Goal: Task Accomplishment & Management: Manage account settings

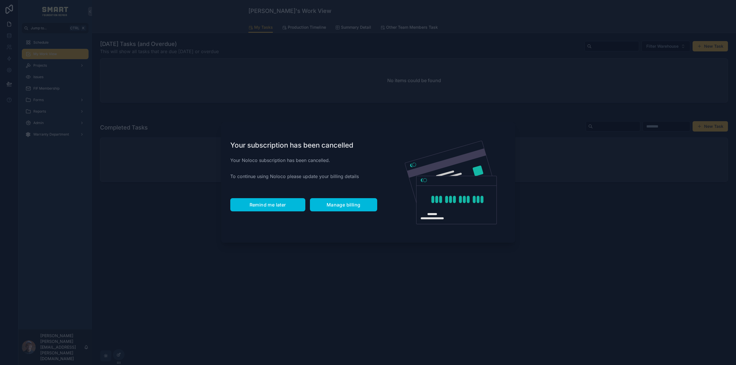
click at [267, 209] on button "Remind me later" at bounding box center [267, 204] width 75 height 13
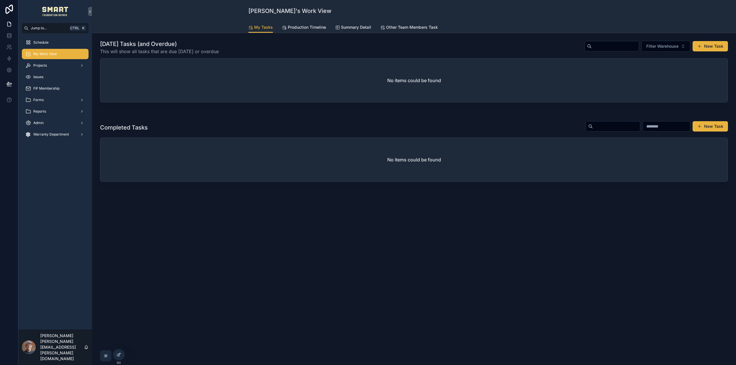
click at [305, 26] on span "Production Timeline" at bounding box center [307, 27] width 38 height 6
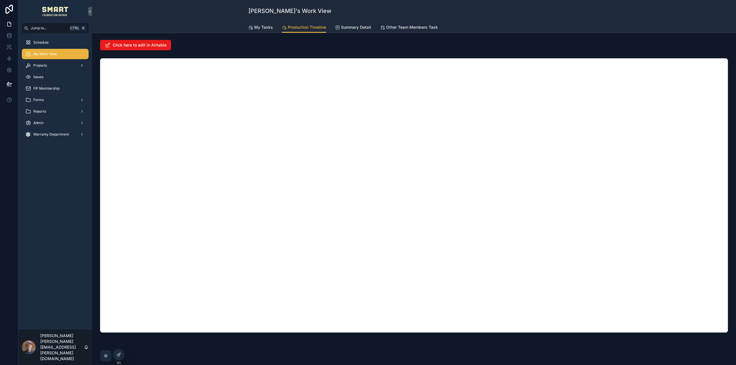
click at [53, 66] on div "Projects" at bounding box center [55, 65] width 60 height 9
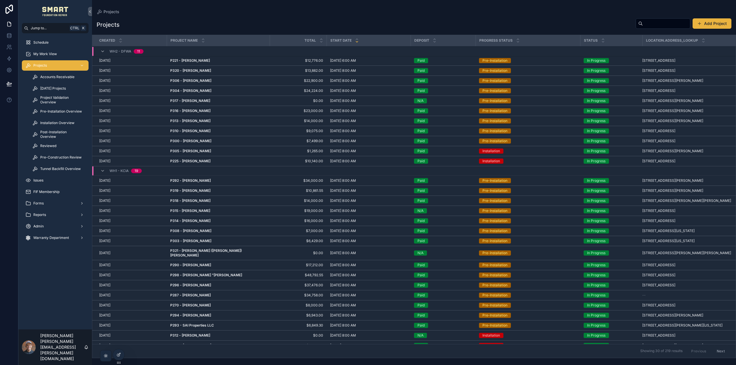
click at [53, 97] on span "Project Validation Overview" at bounding box center [61, 99] width 43 height 9
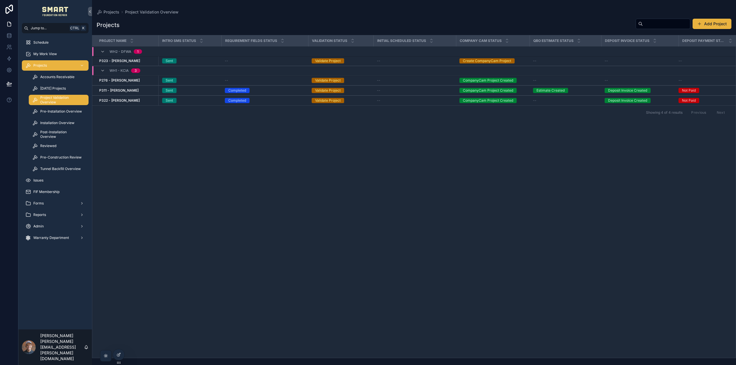
click at [134, 61] on strong "P323 - [PERSON_NAME]" at bounding box center [119, 61] width 41 height 4
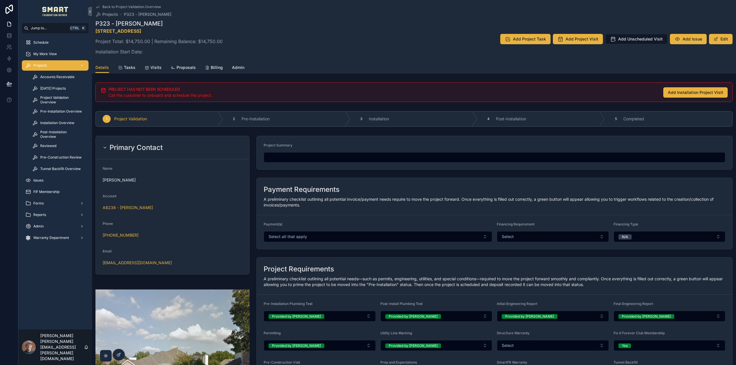
click at [66, 157] on span "Pre-Construction Review" at bounding box center [60, 157] width 41 height 5
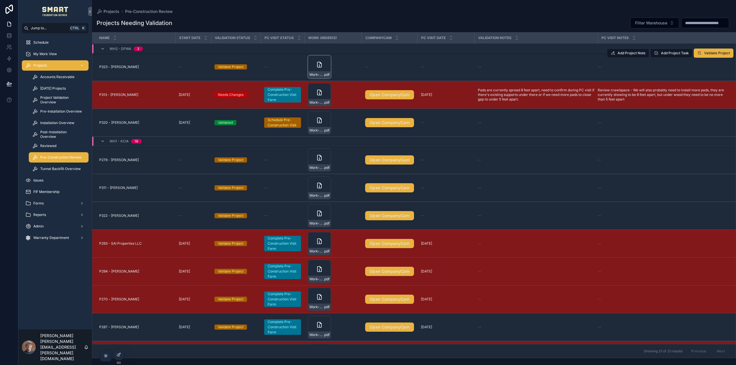
click at [316, 61] on icon "scrollable content" at bounding box center [319, 64] width 7 height 7
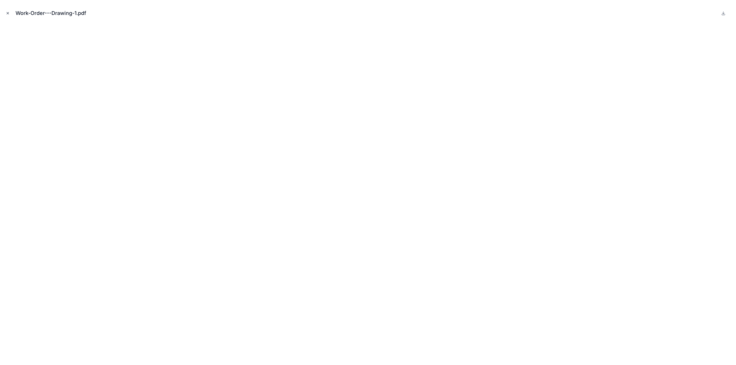
click at [8, 13] on icon "Close modal" at bounding box center [8, 13] width 2 height 2
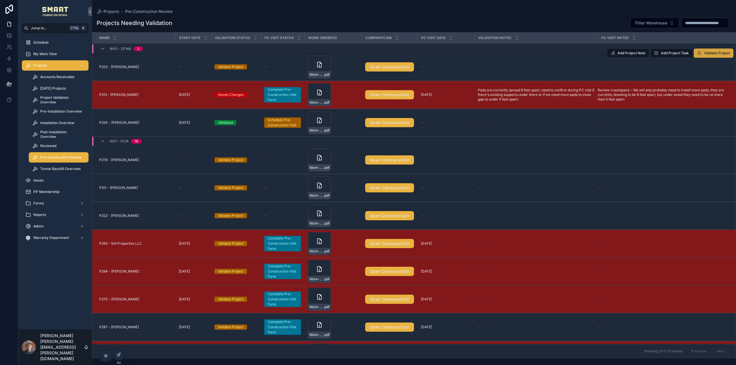
click at [711, 55] on span "Validate Project" at bounding box center [717, 53] width 26 height 5
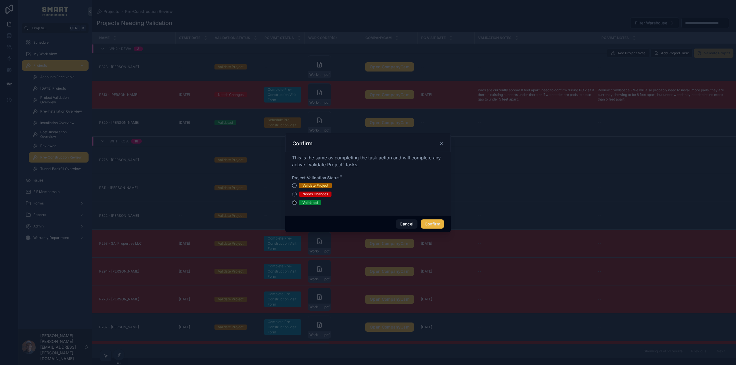
click at [305, 193] on div "Needs Changes" at bounding box center [315, 194] width 26 height 5
click at [297, 193] on button "Needs Changes" at bounding box center [294, 194] width 5 height 5
click at [435, 223] on button "Confirm" at bounding box center [432, 224] width 23 height 9
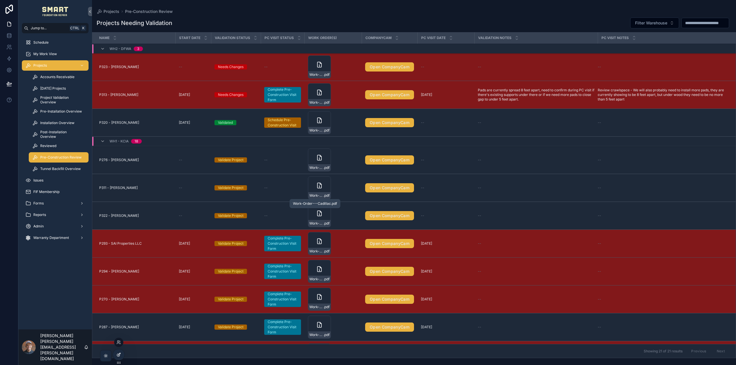
click at [122, 356] on div at bounding box center [118, 354] width 11 height 11
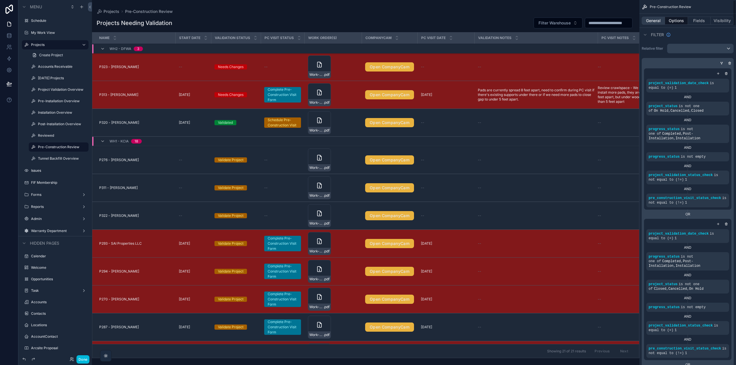
click at [652, 19] on button "General" at bounding box center [652, 21] width 23 height 8
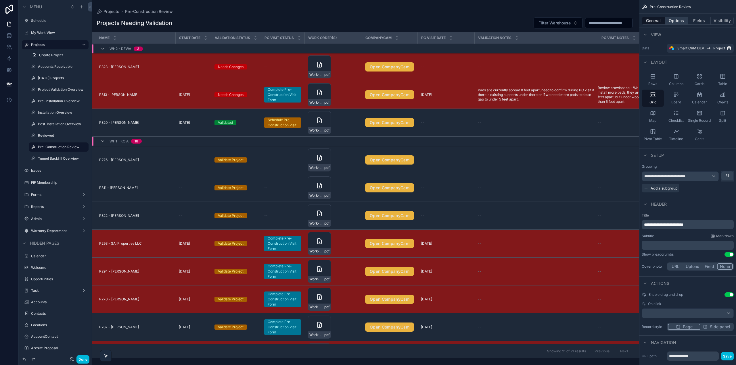
click at [670, 17] on button "Options" at bounding box center [676, 21] width 23 height 8
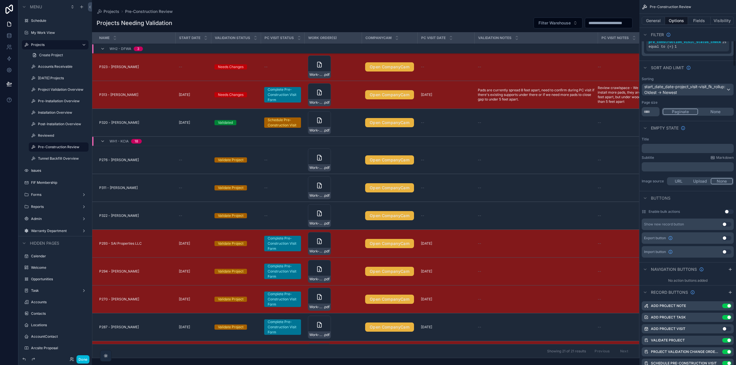
scroll to position [575, 0]
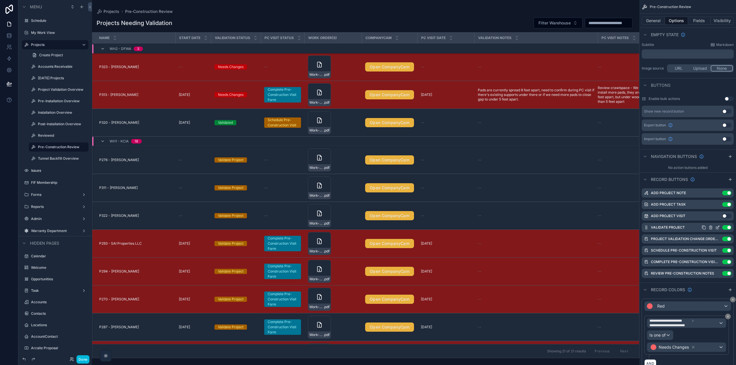
click at [717, 228] on icon "scrollable content" at bounding box center [717, 227] width 5 height 5
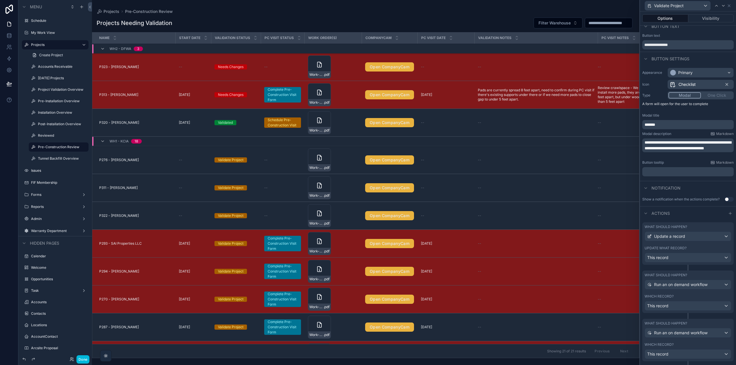
scroll to position [20, 0]
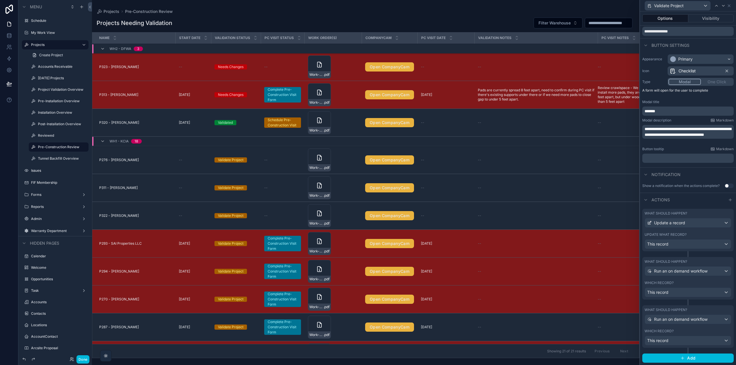
click at [687, 213] on div "What should happen?" at bounding box center [687, 213] width 87 height 5
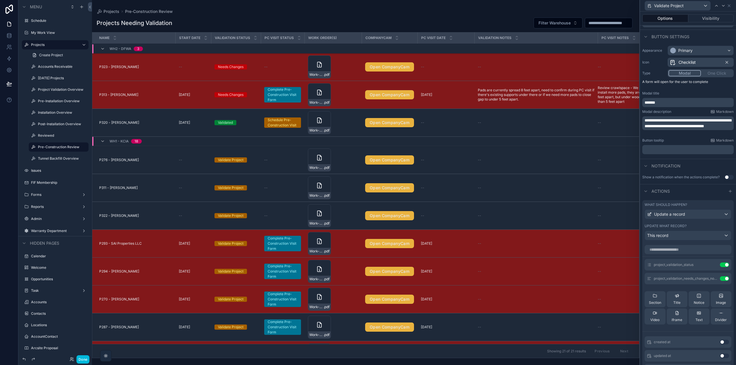
scroll to position [48, 0]
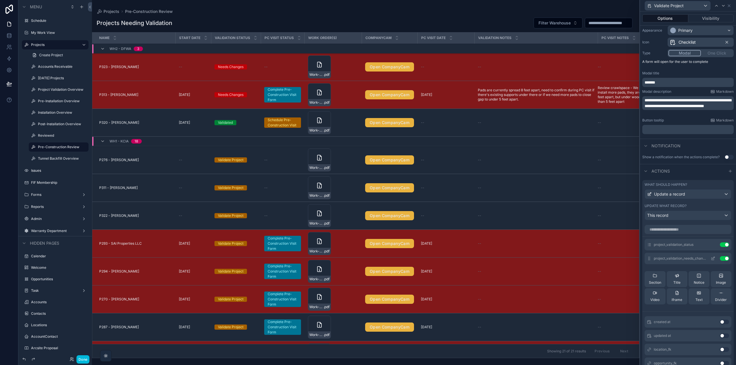
click at [710, 257] on icon at bounding box center [712, 258] width 5 height 5
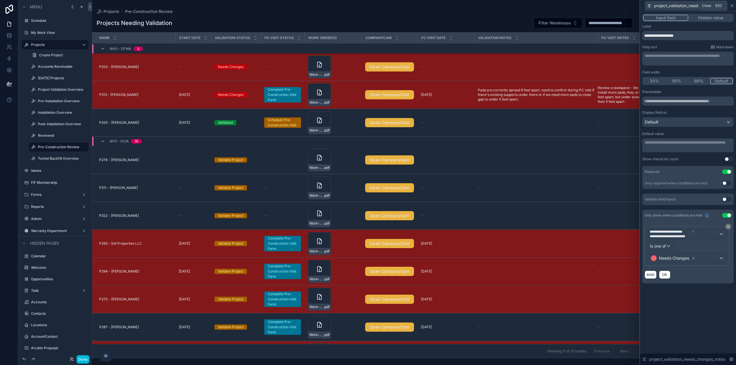
click at [731, 6] on icon at bounding box center [731, 5] width 5 height 5
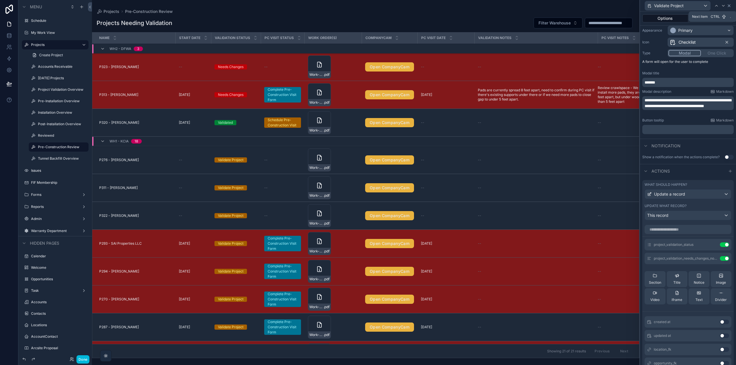
click at [727, 5] on icon at bounding box center [728, 5] width 5 height 5
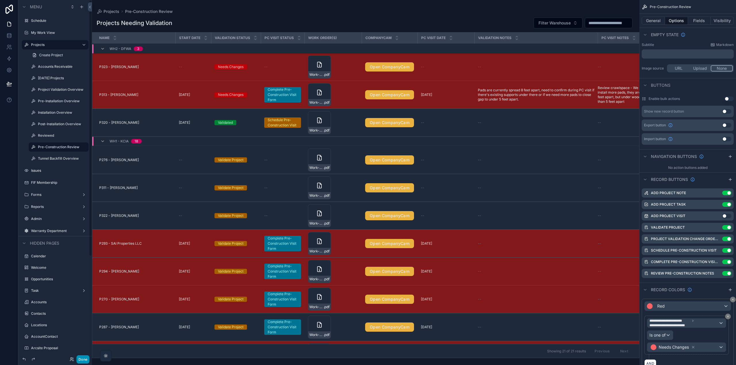
click at [80, 359] on button "Done" at bounding box center [82, 359] width 13 height 8
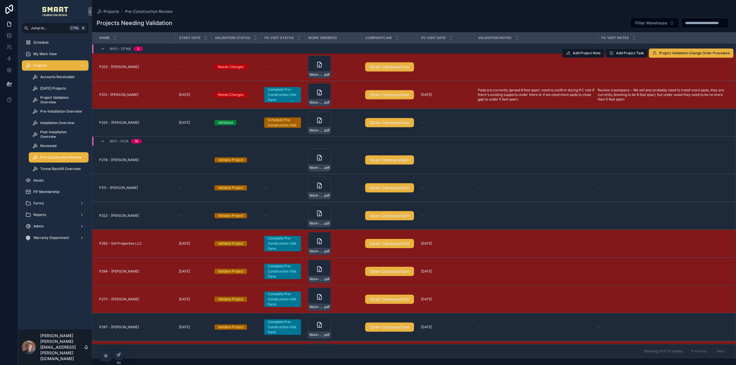
click at [120, 67] on span "P323 - [PERSON_NAME]" at bounding box center [119, 67] width 40 height 5
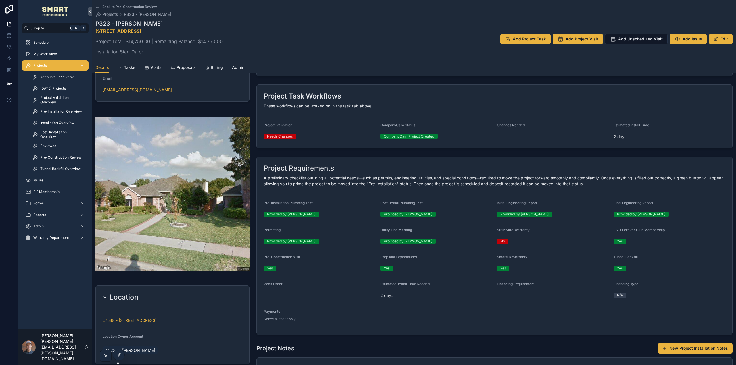
scroll to position [201, 0]
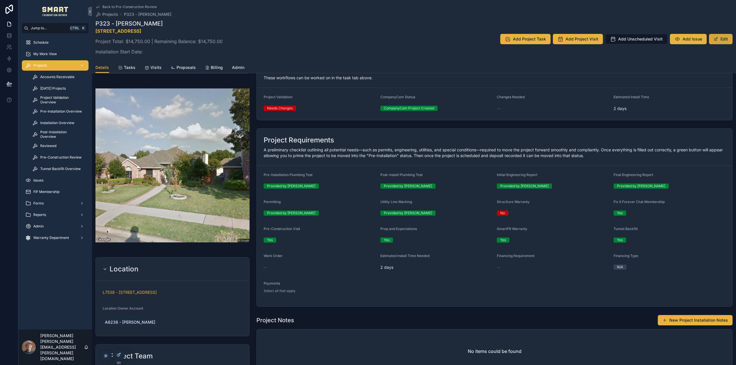
click at [716, 39] on button "Edit" at bounding box center [721, 39] width 24 height 10
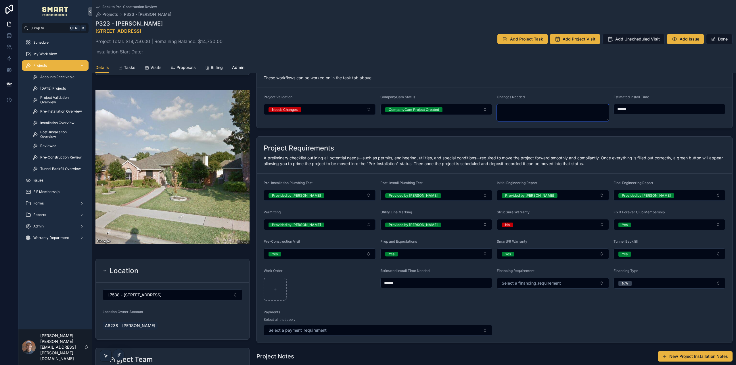
click at [531, 115] on textarea "scrollable content" at bounding box center [553, 112] width 112 height 17
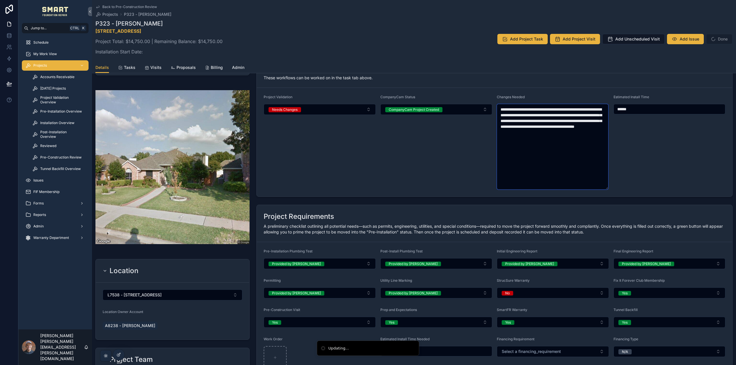
type textarea "**********"
click at [697, 78] on div "These workflows can be worked on in the task tab above." at bounding box center [493, 78] width 461 height 6
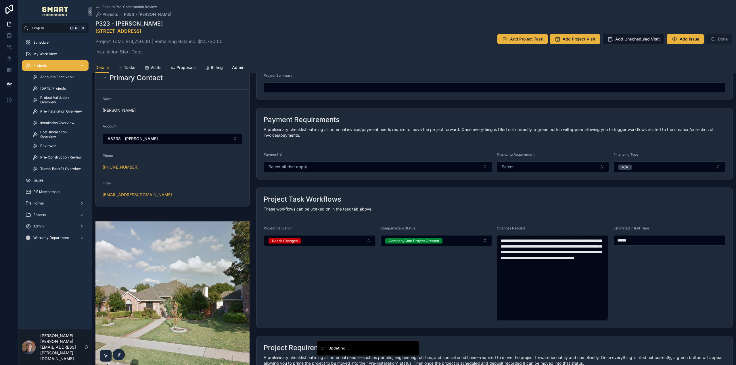
scroll to position [0, 0]
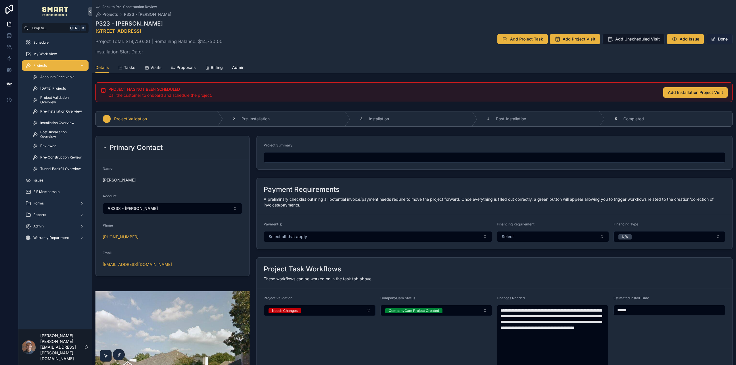
click at [718, 39] on button "Done" at bounding box center [719, 39] width 26 height 10
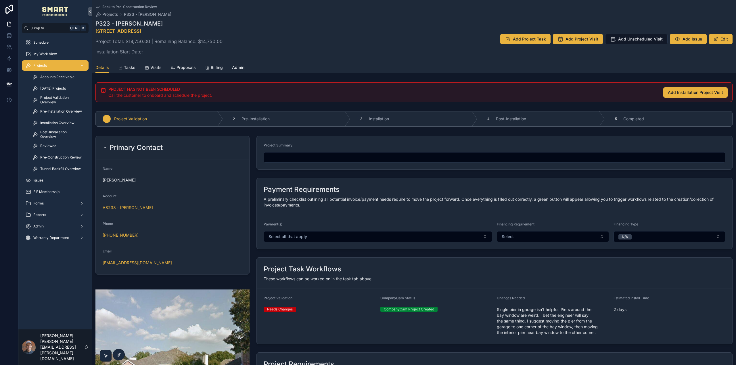
click at [77, 157] on span "Pre-Construction Review" at bounding box center [60, 157] width 41 height 5
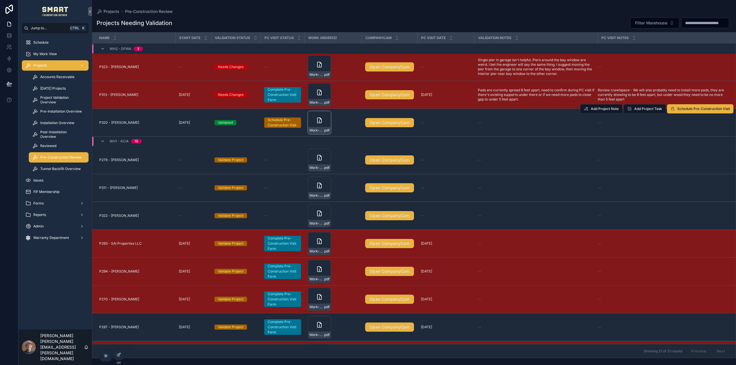
click at [316, 122] on icon "scrollable content" at bounding box center [319, 120] width 7 height 7
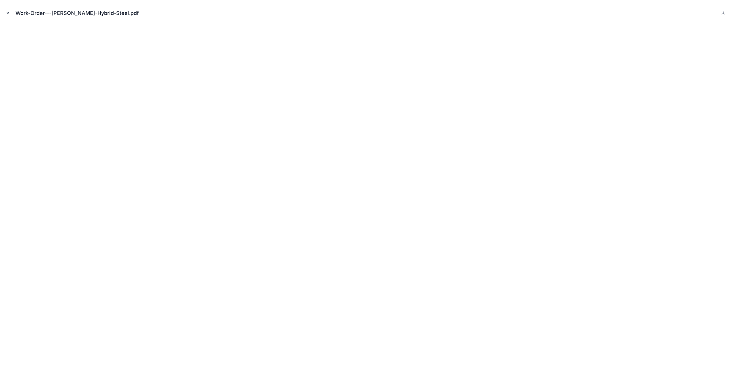
click at [10, 11] on button "Close modal" at bounding box center [8, 13] width 6 height 6
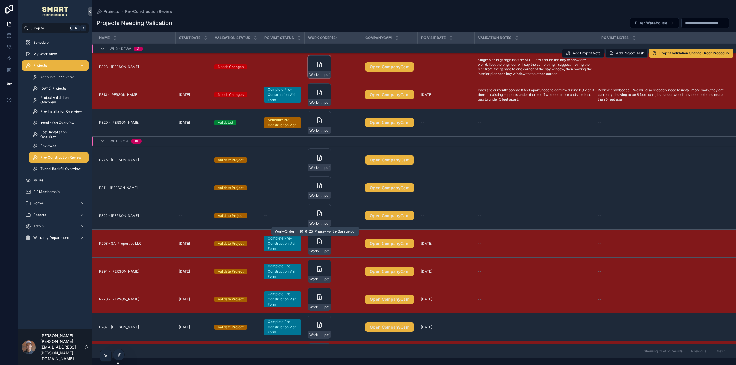
click at [316, 63] on icon "scrollable content" at bounding box center [319, 64] width 7 height 7
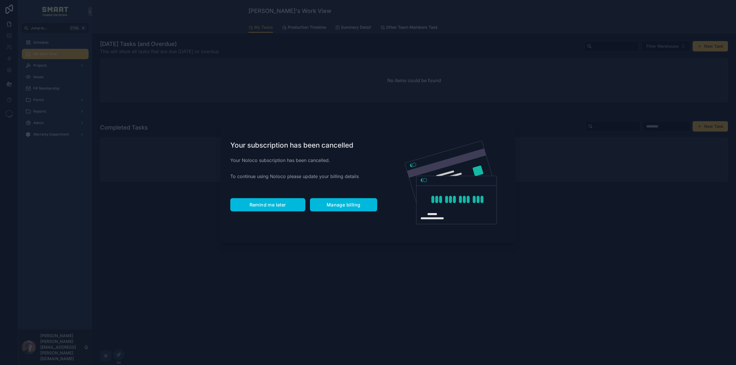
click at [264, 203] on span "Remind me later" at bounding box center [267, 205] width 36 height 6
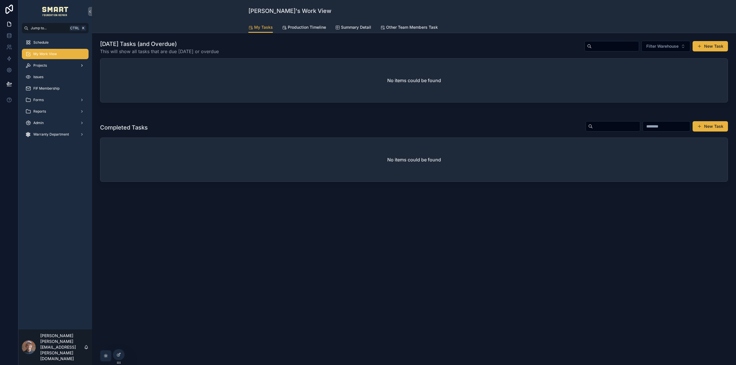
click at [47, 66] on div "Projects" at bounding box center [55, 65] width 60 height 9
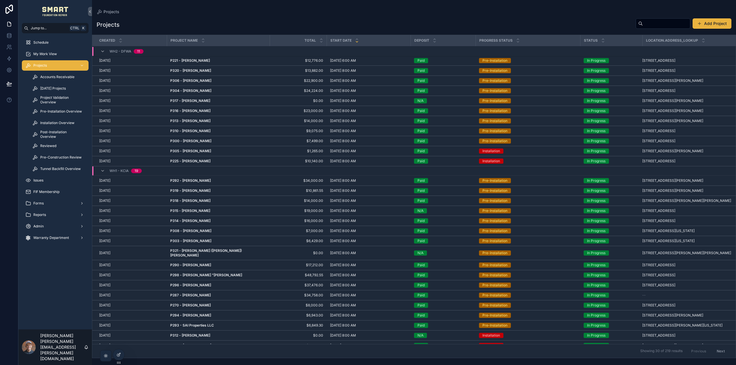
click at [49, 159] on span "Pre-Construction Review" at bounding box center [60, 157] width 41 height 5
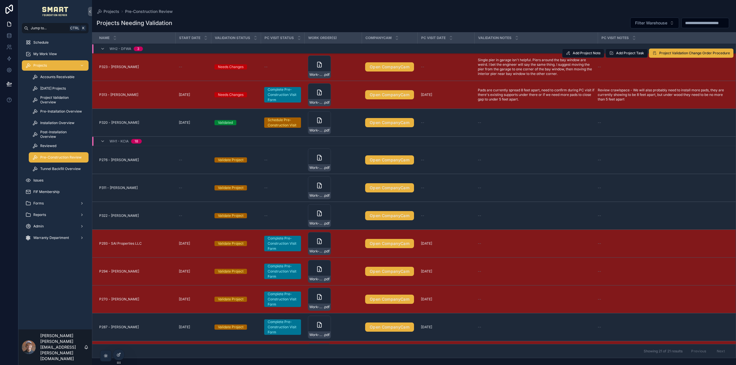
click at [121, 65] on span "P323 - [PERSON_NAME]" at bounding box center [119, 67] width 40 height 5
click at [130, 68] on span "P323 - [PERSON_NAME]" at bounding box center [119, 67] width 40 height 5
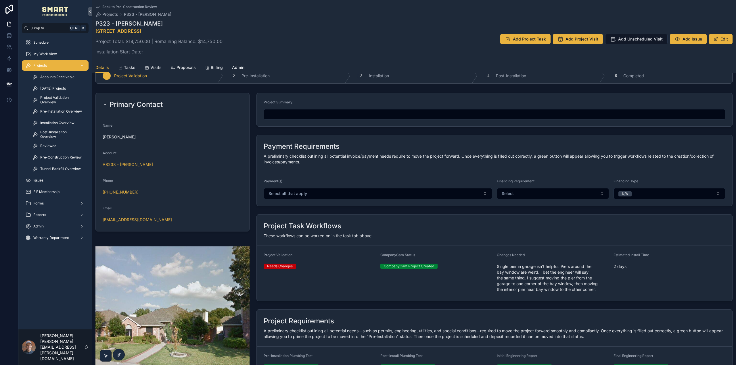
scroll to position [57, 0]
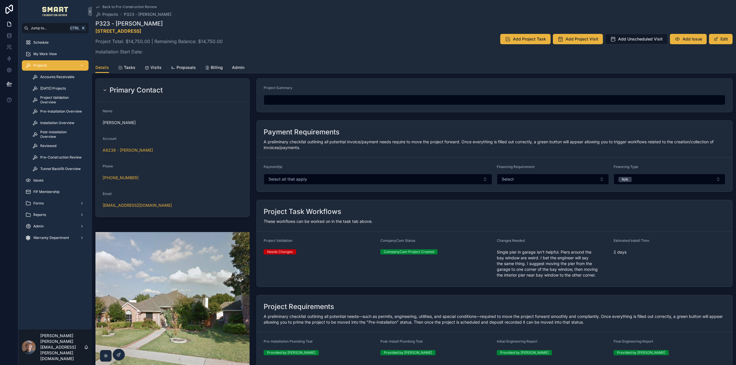
click at [563, 273] on span "Single pier in garage isn't helpful. Piers around the bay window are weird. I b…" at bounding box center [553, 263] width 112 height 29
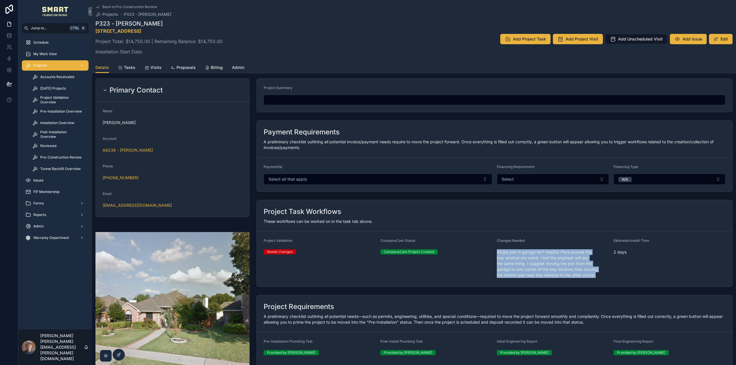
click at [563, 273] on span "Single pier in garage isn't helpful. Piers around the bay window are weird. I b…" at bounding box center [553, 263] width 112 height 29
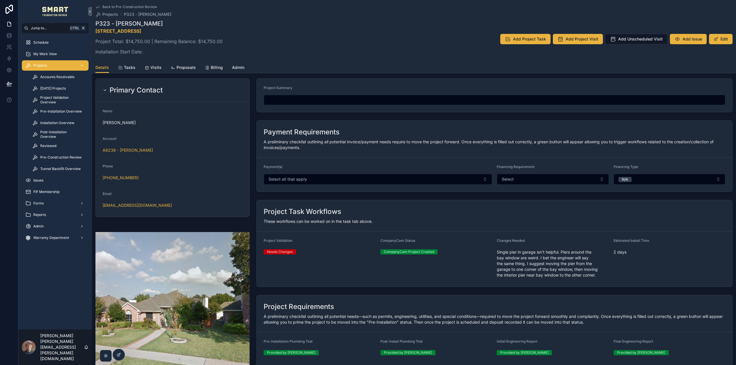
click at [716, 38] on button "Edit" at bounding box center [721, 39] width 24 height 10
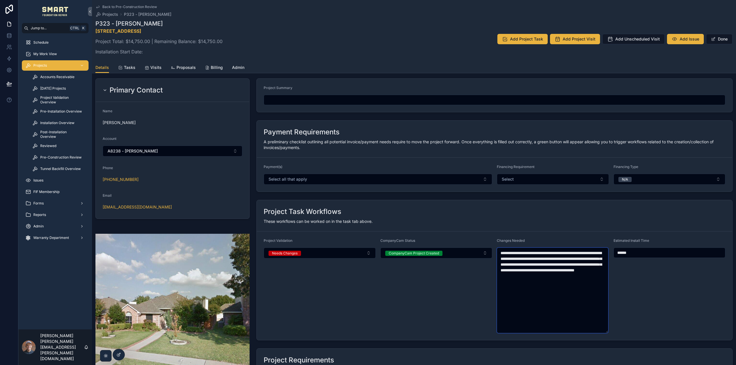
drag, startPoint x: 595, startPoint y: 279, endPoint x: 462, endPoint y: 244, distance: 137.7
click at [463, 244] on form "**********" at bounding box center [494, 286] width 475 height 109
paste textarea "**********"
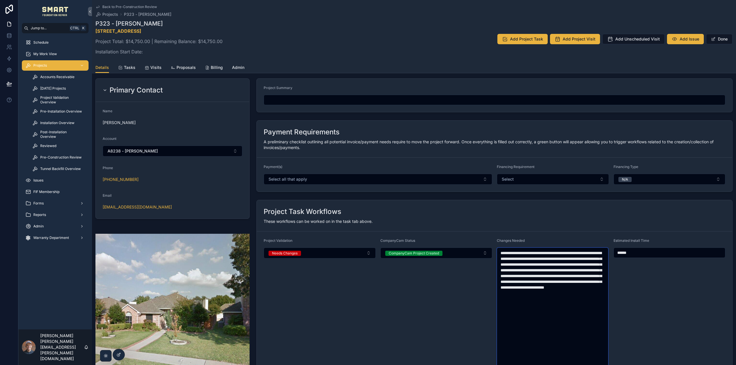
type textarea "**********"
click at [715, 39] on button "Done" at bounding box center [719, 39] width 26 height 10
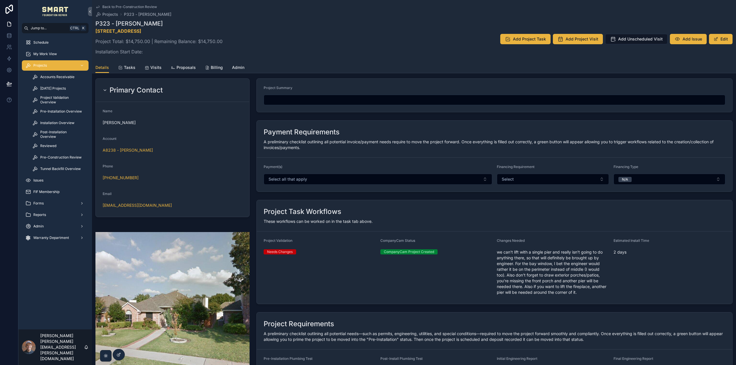
click at [61, 155] on div "Pre-Construction Review" at bounding box center [58, 157] width 53 height 9
